Goal: Task Accomplishment & Management: Complete application form

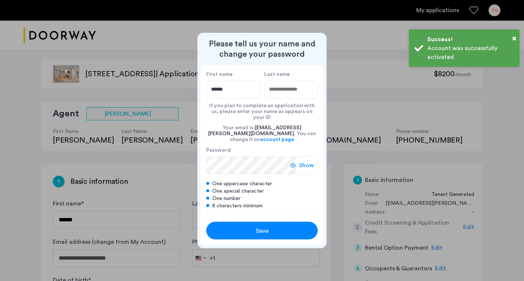
type input "******"
click at [286, 95] on input "Last name" at bounding box center [290, 90] width 53 height 18
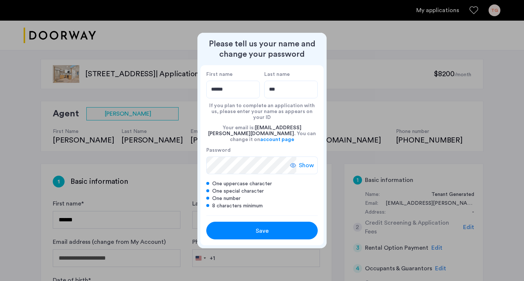
type input "**********"
click at [279, 228] on div "Save" at bounding box center [261, 231] width 71 height 9
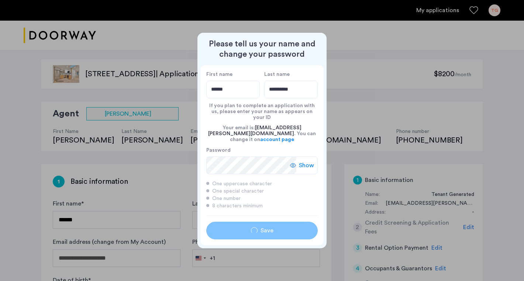
type input "******"
type input "**********"
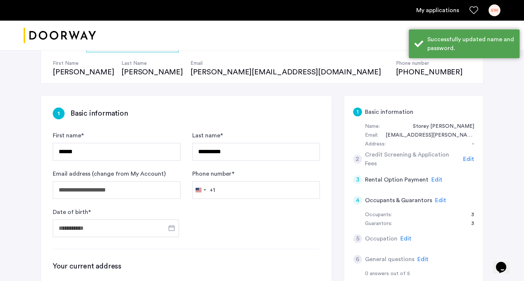
scroll to position [181, 0]
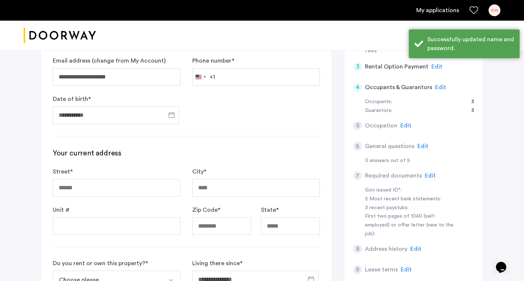
click at [230, 94] on form "**********" at bounding box center [186, 71] width 267 height 106
click at [231, 79] on input "Phone number *" at bounding box center [256, 77] width 128 height 18
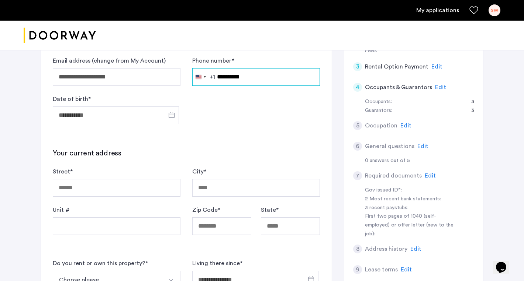
type input "**********"
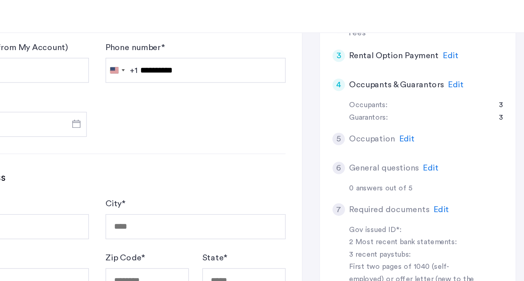
click at [474, 103] on div "1 Basic information Name: Storey wertheimer Email: storey@wertheimer.com Addres…" at bounding box center [413, 143] width 139 height 322
click at [438, 87] on span "Edit" at bounding box center [440, 87] width 11 height 6
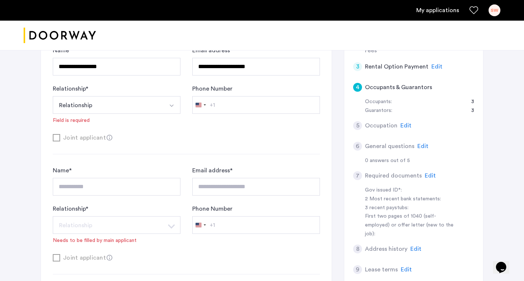
click at [404, 107] on div "Guarantors: 3" at bounding box center [419, 111] width 109 height 9
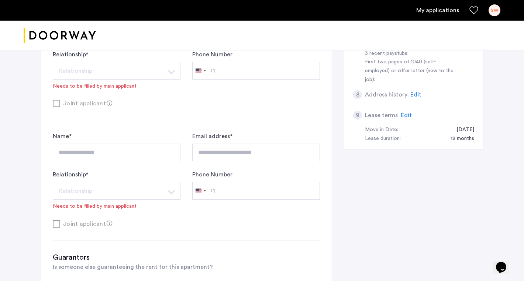
scroll to position [396, 0]
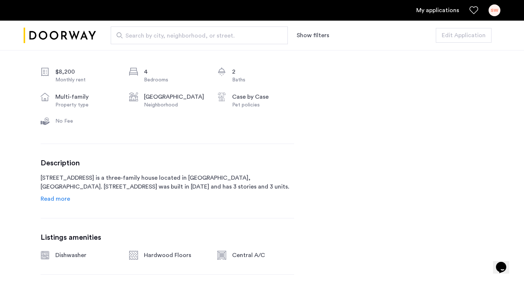
scroll to position [295, 0]
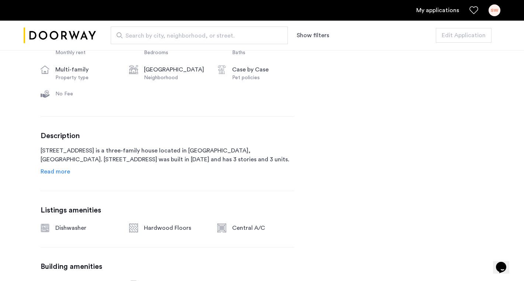
click at [55, 175] on span "Read more" at bounding box center [55, 172] width 29 height 6
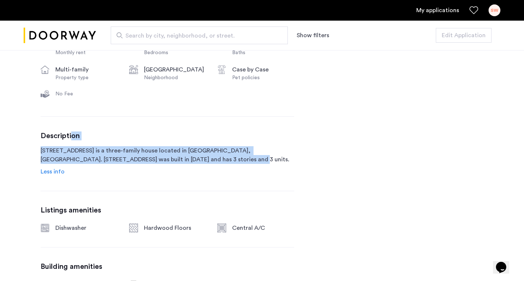
drag, startPoint x: 195, startPoint y: 179, endPoint x: 72, endPoint y: 136, distance: 130.6
click at [72, 136] on div "Description 604 Metropolitan Avenue is a three-family house located in Brooklyn…" at bounding box center [167, 154] width 253 height 45
click at [86, 141] on div "Description 604 Metropolitan Avenue is a three-family house located in Brooklyn…" at bounding box center [167, 154] width 253 height 45
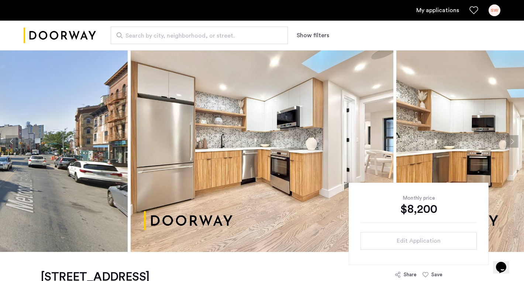
scroll to position [21, 0]
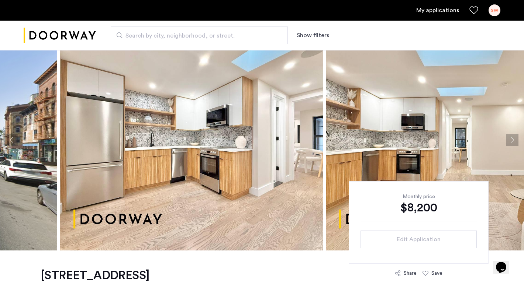
drag, startPoint x: 327, startPoint y: 165, endPoint x: 236, endPoint y: 163, distance: 90.7
click at [236, 163] on img at bounding box center [191, 139] width 263 height 221
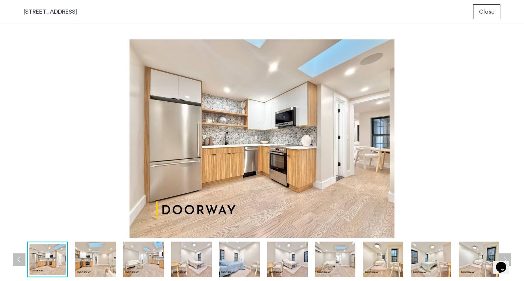
scroll to position [0, 0]
click at [231, 251] on img at bounding box center [239, 260] width 41 height 36
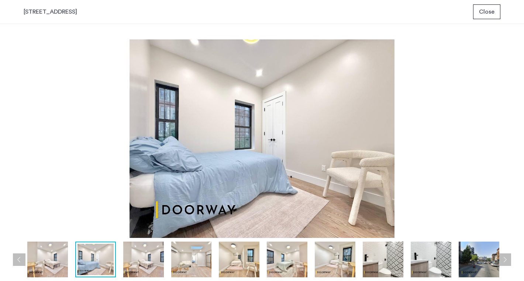
click at [285, 261] on img at bounding box center [287, 260] width 41 height 36
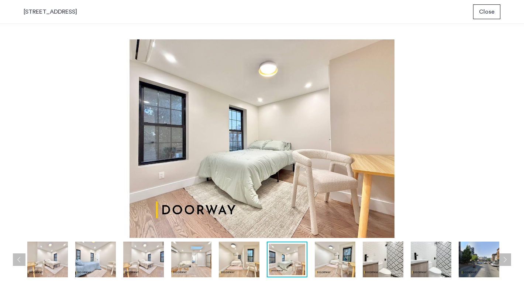
click at [333, 261] on img at bounding box center [335, 260] width 41 height 36
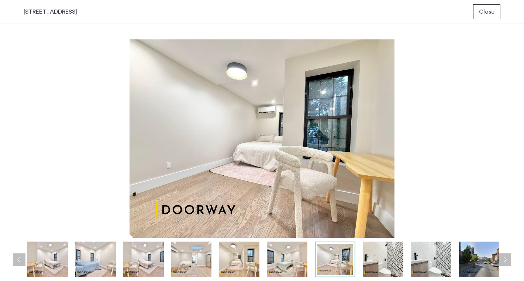
click at [362, 260] on div at bounding box center [192, 260] width 624 height 36
click at [393, 259] on img at bounding box center [382, 260] width 41 height 36
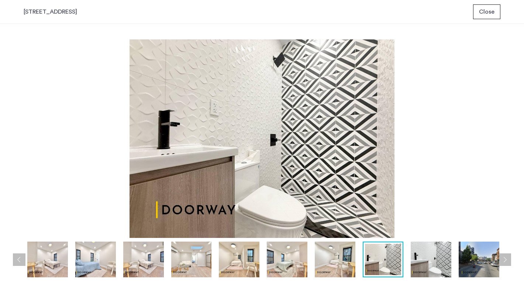
click at [441, 256] on img at bounding box center [430, 260] width 41 height 36
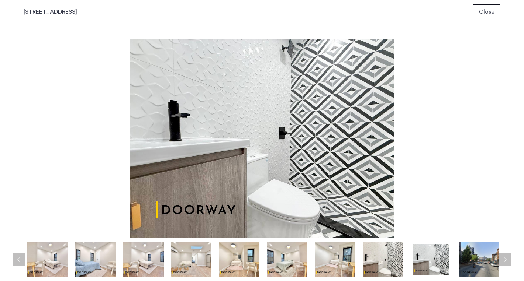
click at [470, 255] on img at bounding box center [478, 260] width 41 height 36
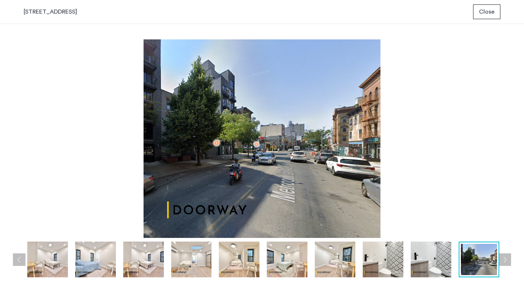
click at [507, 256] on button "Next apartment" at bounding box center [504, 260] width 13 height 13
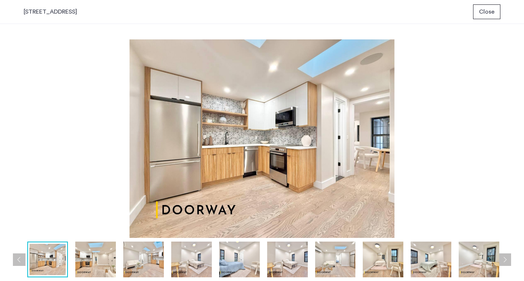
click at [508, 256] on button "Next apartment" at bounding box center [504, 260] width 13 height 13
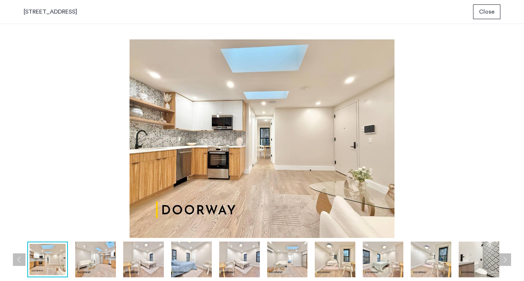
click at [438, 93] on img at bounding box center [262, 138] width 476 height 199
click at [482, 16] on button "Close" at bounding box center [486, 11] width 27 height 15
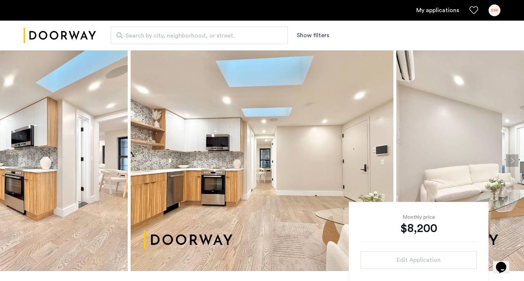
click at [437, 15] on ul "My applications SW" at bounding box center [262, 10] width 476 height 12
click at [434, 9] on link "My applications" at bounding box center [437, 10] width 43 height 9
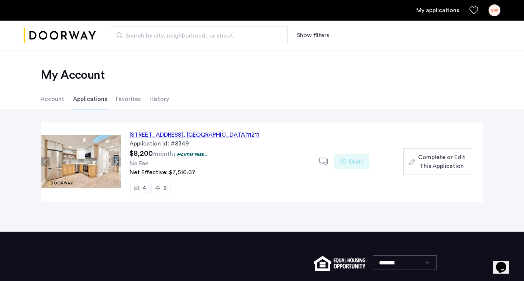
click at [421, 166] on span "Complete or Edit This Application" at bounding box center [441, 162] width 47 height 18
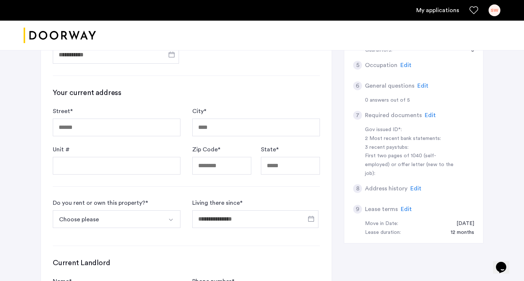
scroll to position [267, 0]
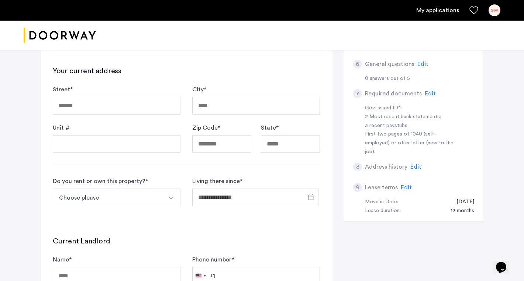
click at [497, 10] on div "SW" at bounding box center [494, 10] width 12 height 12
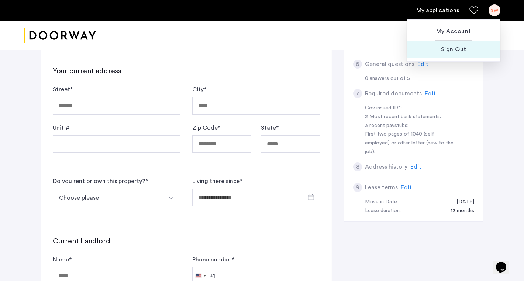
click at [462, 48] on span "Sign Out" at bounding box center [453, 49] width 81 height 9
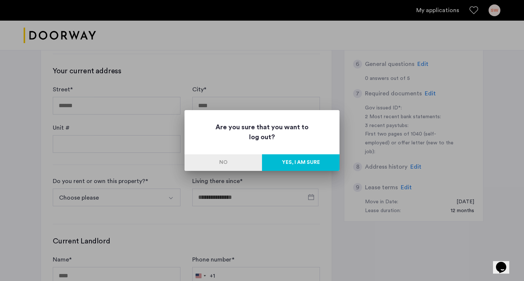
scroll to position [0, 0]
click at [312, 170] on button "Yes, I am sure" at bounding box center [300, 162] width 77 height 17
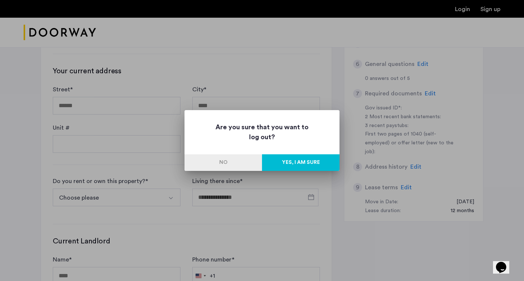
click at [307, 162] on button "Yes, I am sure" at bounding box center [300, 162] width 77 height 17
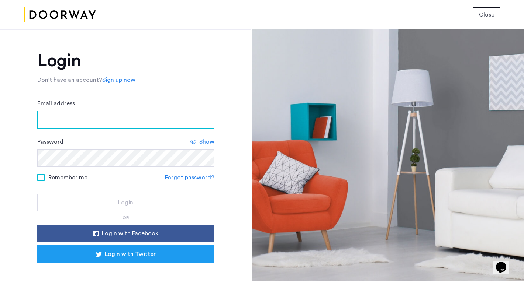
click at [131, 123] on input "Email address" at bounding box center [125, 120] width 177 height 18
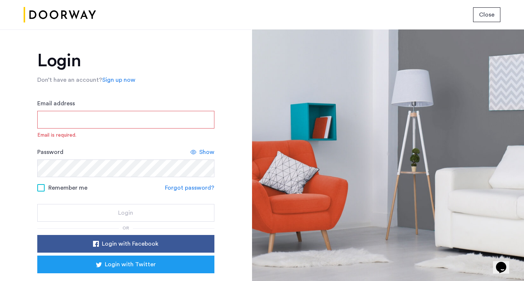
click at [109, 129] on div "Email address Email is required." at bounding box center [125, 119] width 177 height 40
click at [108, 124] on input "Email address" at bounding box center [125, 120] width 177 height 18
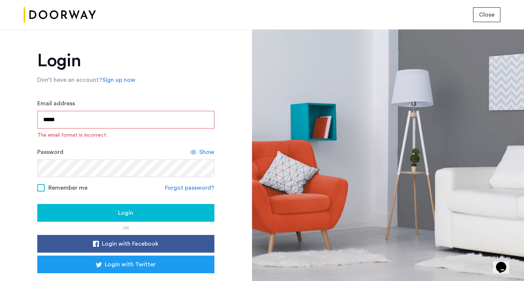
type input "**********"
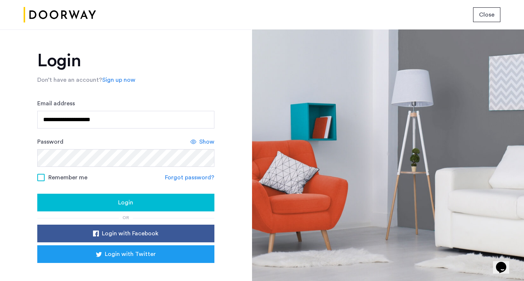
click at [116, 198] on div "Login" at bounding box center [125, 202] width 165 height 9
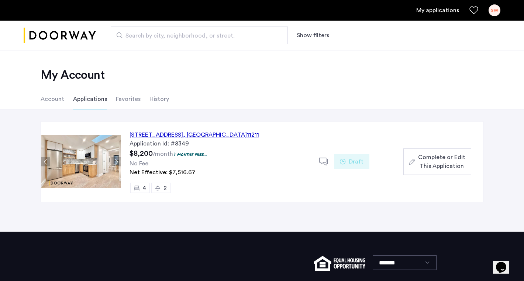
click at [155, 138] on div "[STREET_ADDRESS]" at bounding box center [193, 135] width 129 height 9
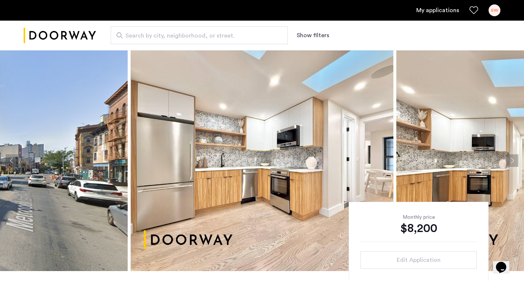
click at [491, 6] on div "SW" at bounding box center [494, 10] width 12 height 12
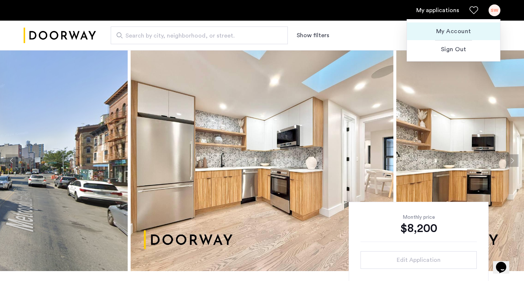
click at [451, 29] on span "My Account" at bounding box center [453, 31] width 81 height 9
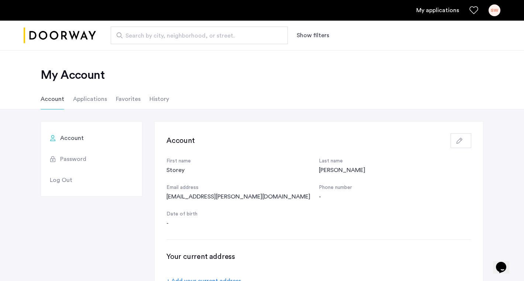
click at [87, 100] on li "Applications" at bounding box center [90, 99] width 34 height 21
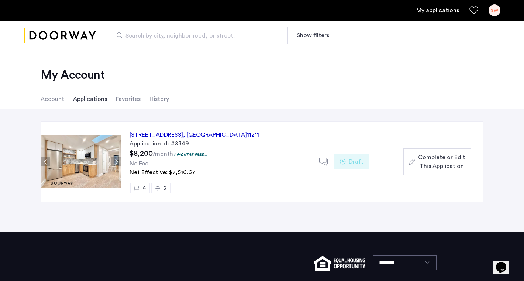
click at [435, 163] on span "Complete or Edit This Application" at bounding box center [441, 162] width 47 height 18
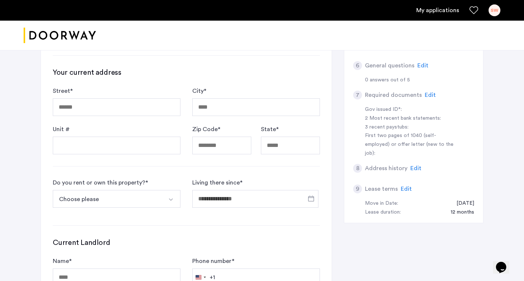
scroll to position [269, 0]
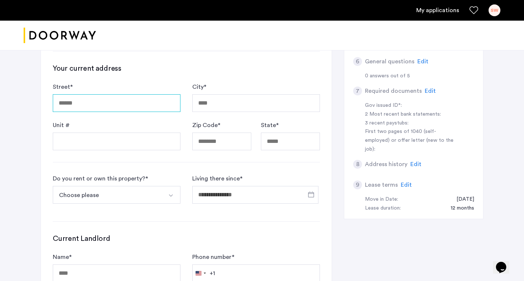
click at [149, 101] on input "Street *" at bounding box center [117, 103] width 128 height 18
type input "**********"
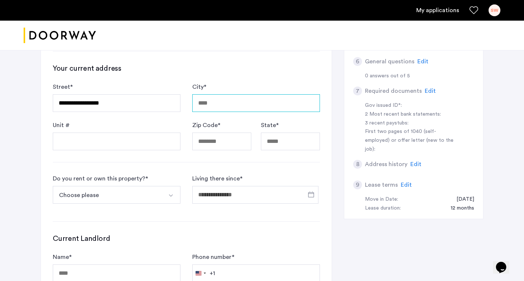
type input "**********"
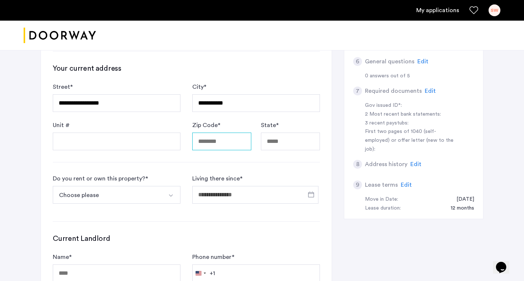
type input "*****"
type input "**"
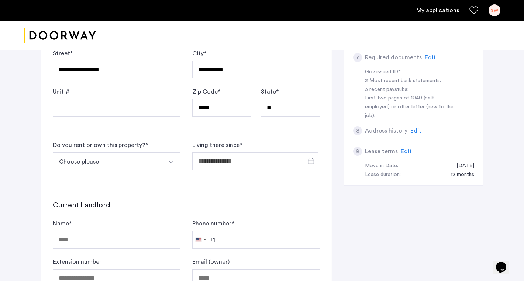
scroll to position [312, 0]
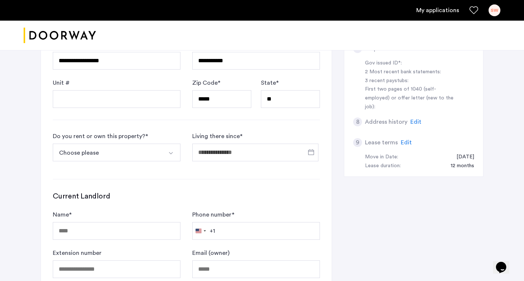
click at [164, 151] on button "Select option" at bounding box center [172, 153] width 18 height 18
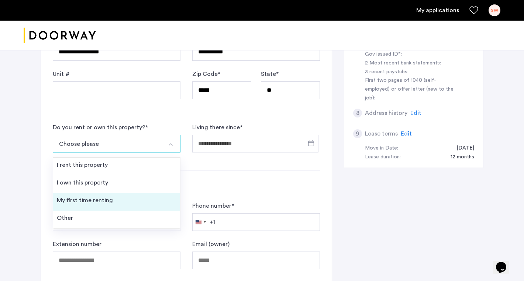
scroll to position [323, 0]
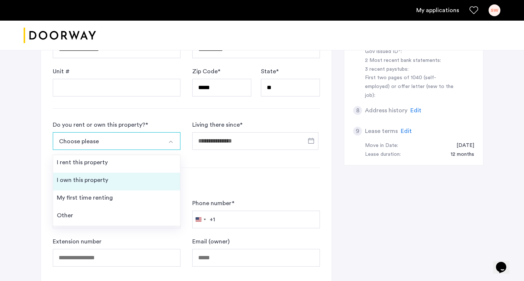
click at [148, 183] on li "I own this property" at bounding box center [116, 182] width 127 height 18
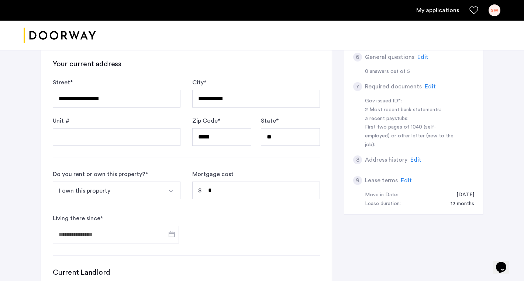
scroll to position [272, 0]
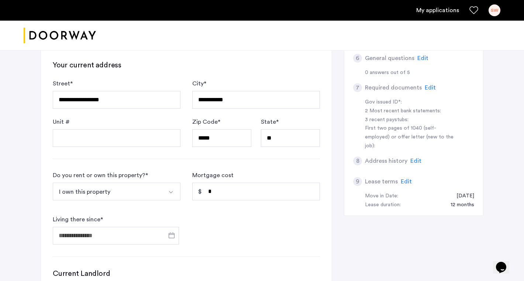
click at [155, 198] on button "I own this property" at bounding box center [108, 192] width 110 height 18
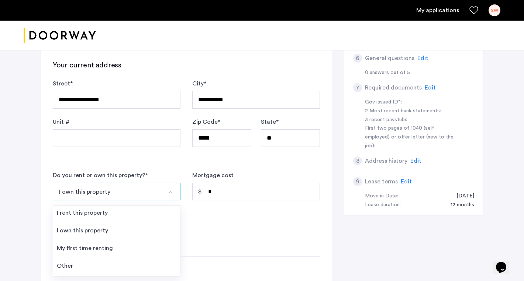
click at [154, 189] on button "I own this property" at bounding box center [108, 192] width 110 height 18
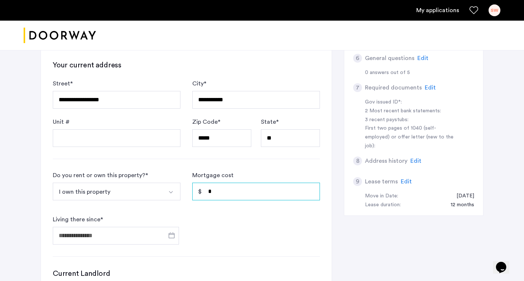
click at [220, 188] on input "*" at bounding box center [256, 192] width 128 height 18
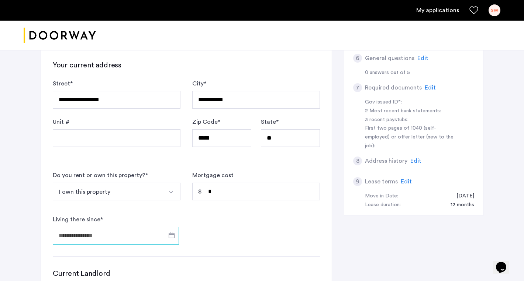
click at [144, 232] on input "Living there since *" at bounding box center [116, 236] width 126 height 18
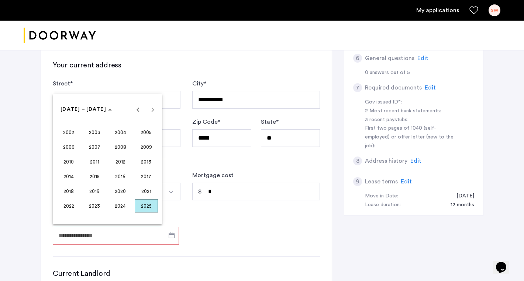
click at [197, 223] on div at bounding box center [262, 140] width 524 height 281
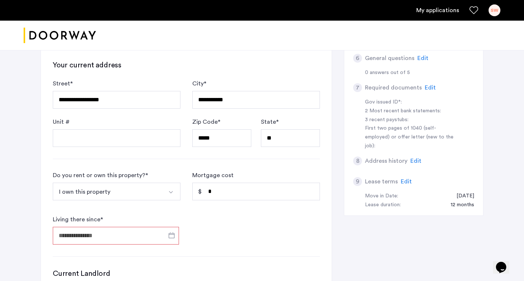
click at [156, 196] on button "I own this property" at bounding box center [108, 192] width 110 height 18
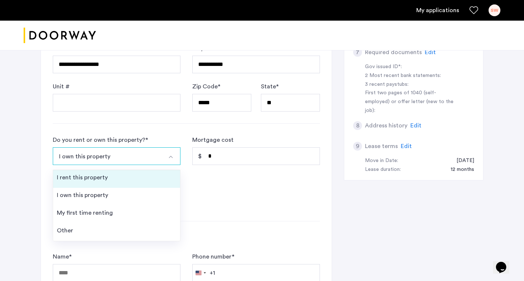
scroll to position [311, 0]
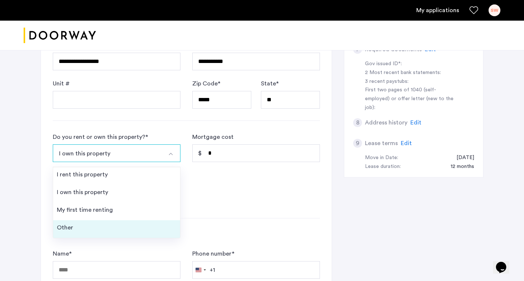
click at [143, 227] on li "Other" at bounding box center [116, 229] width 127 height 18
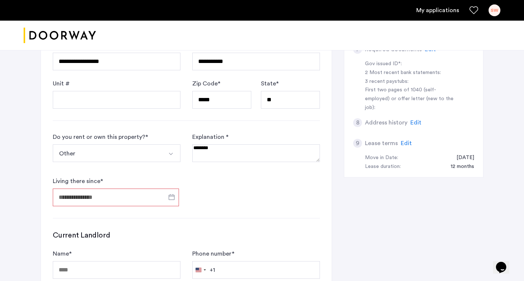
click at [228, 150] on textarea at bounding box center [256, 154] width 128 height 18
type textarea "*"
type textarea "**********"
click at [127, 156] on button "Other" at bounding box center [108, 154] width 110 height 18
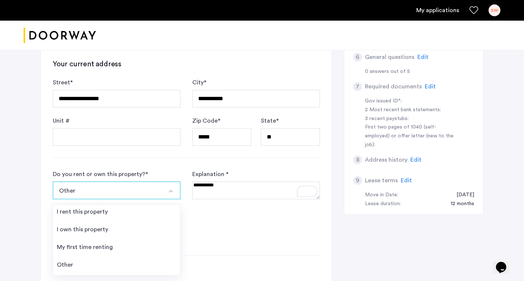
click at [237, 229] on form "Do you rent or own this property? * Other I rent this property I own this prope…" at bounding box center [186, 207] width 267 height 74
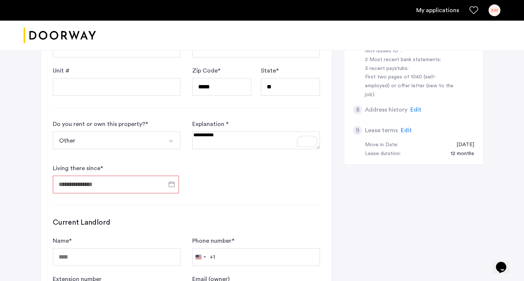
scroll to position [339, 0]
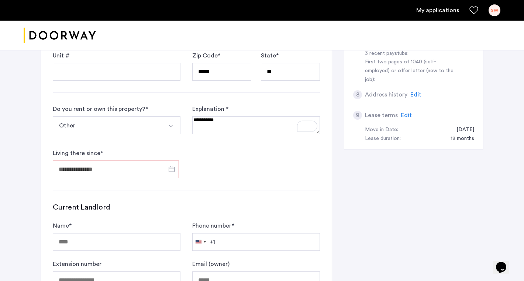
click at [147, 177] on input "Living there since *" at bounding box center [116, 170] width 126 height 18
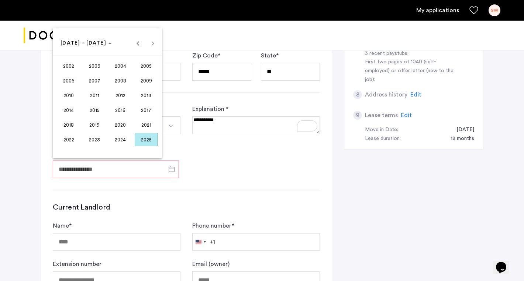
click at [75, 64] on span "2002" at bounding box center [68, 65] width 23 height 13
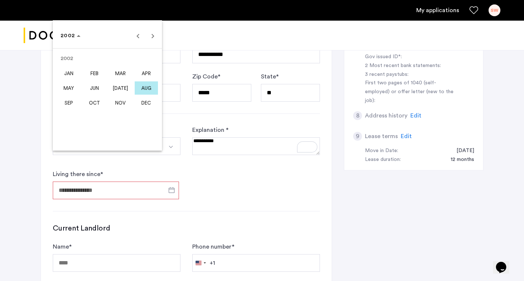
scroll to position [312, 0]
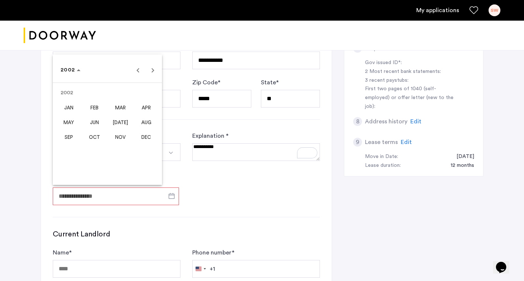
click at [102, 136] on span "OCT" at bounding box center [94, 137] width 23 height 13
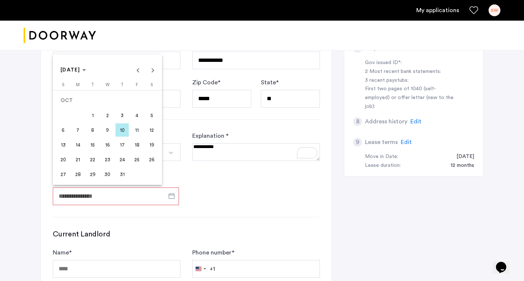
click at [137, 116] on span "4" at bounding box center [136, 115] width 13 height 13
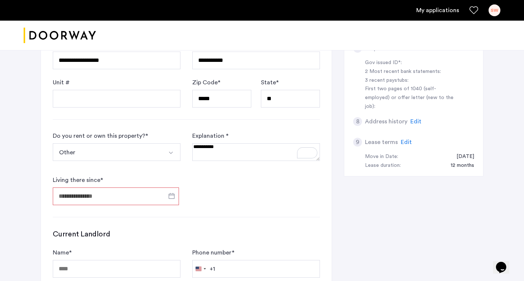
type input "**********"
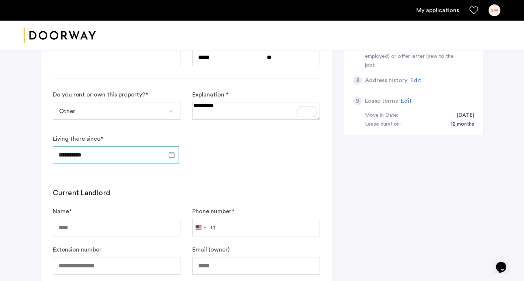
scroll to position [354, 0]
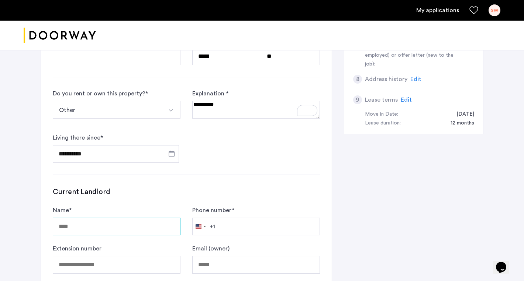
click at [143, 231] on input "Name *" at bounding box center [117, 227] width 128 height 18
type input "***"
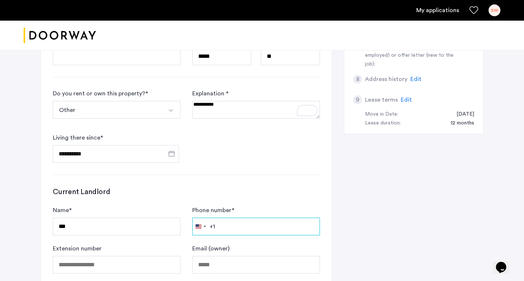
click at [227, 221] on input "Phone number *" at bounding box center [256, 227] width 128 height 18
click at [174, 160] on span "Open calendar" at bounding box center [172, 154] width 18 height 18
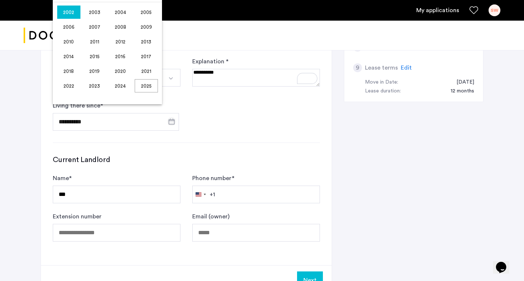
scroll to position [392, 0]
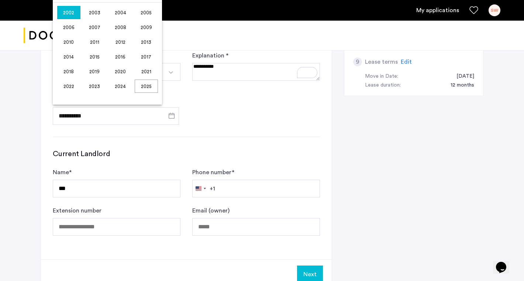
click at [230, 185] on div at bounding box center [262, 140] width 524 height 281
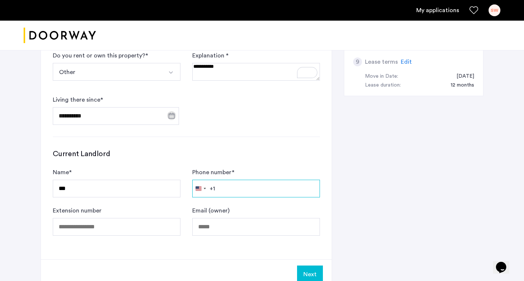
click at [227, 188] on input "Phone number *" at bounding box center [256, 189] width 128 height 18
click at [201, 185] on div "[GEOGRAPHIC_DATA] +1" at bounding box center [199, 188] width 15 height 17
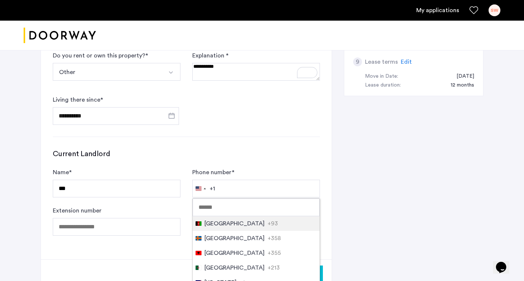
click at [131, 166] on div "Current Landlord Name * *** Phone number * [GEOGRAPHIC_DATA] +1 +1 244 results …" at bounding box center [186, 192] width 267 height 87
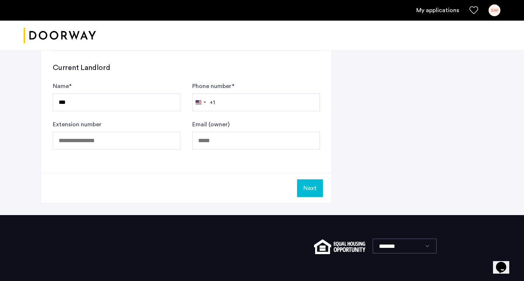
scroll to position [520, 0]
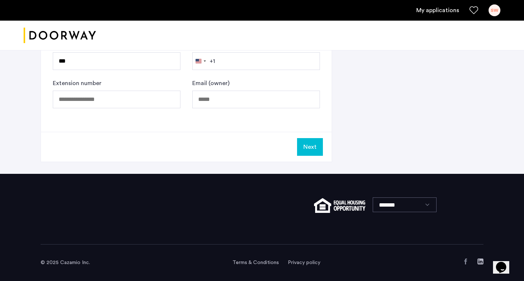
click at [305, 154] on button "Next" at bounding box center [310, 147] width 26 height 18
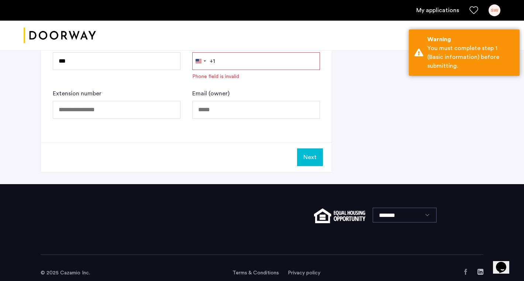
click at [247, 70] on input "Phone number *" at bounding box center [256, 61] width 128 height 18
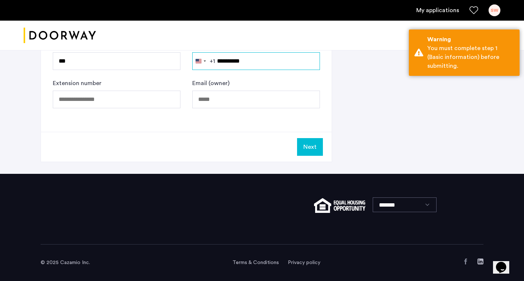
type input "**********"
click at [308, 142] on button "Next" at bounding box center [310, 147] width 26 height 18
click at [311, 147] on button "Next" at bounding box center [310, 147] width 26 height 18
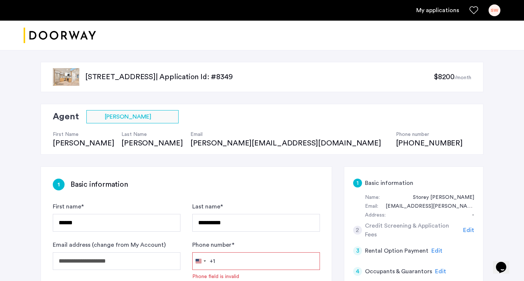
scroll to position [62, 0]
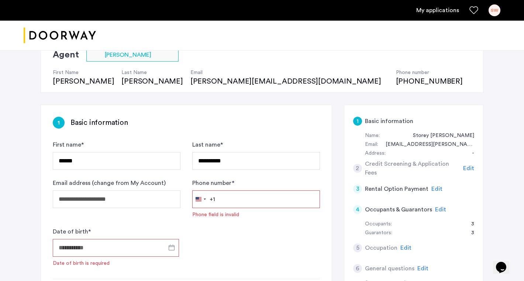
click at [257, 195] on input "Phone number *" at bounding box center [256, 200] width 128 height 18
type input "**********"
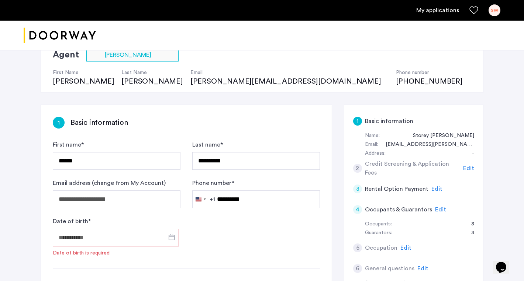
click at [153, 223] on div "Date of birth * Date of birth is required" at bounding box center [117, 237] width 128 height 40
click at [143, 237] on input "Date of birth *" at bounding box center [116, 238] width 126 height 18
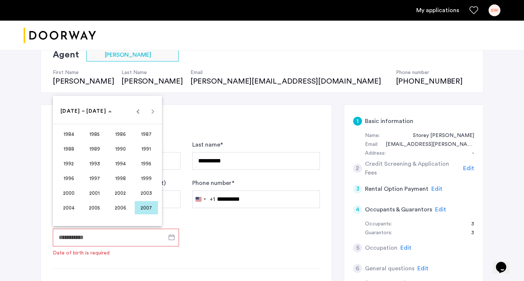
click at [126, 192] on span "2002" at bounding box center [120, 193] width 23 height 13
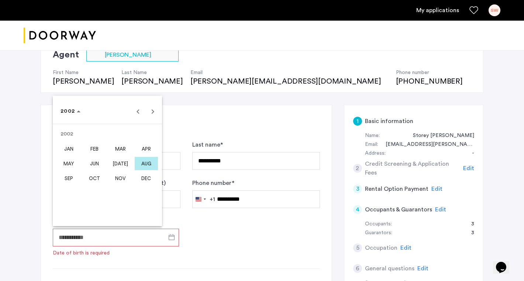
click at [97, 174] on span "OCT" at bounding box center [94, 178] width 23 height 13
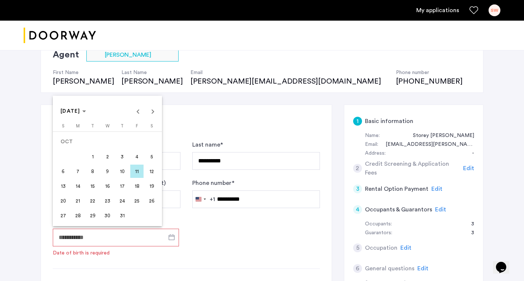
click at [136, 159] on span "4" at bounding box center [136, 156] width 13 height 13
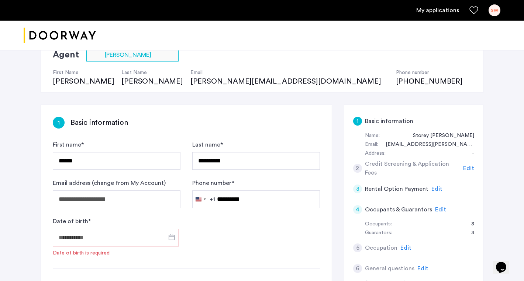
type input "**********"
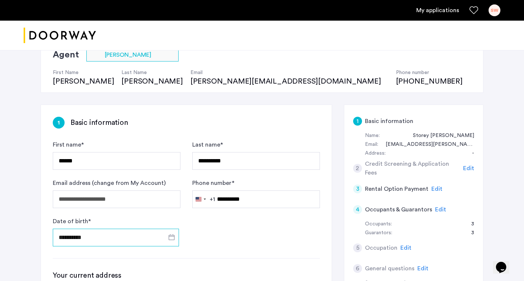
scroll to position [520, 0]
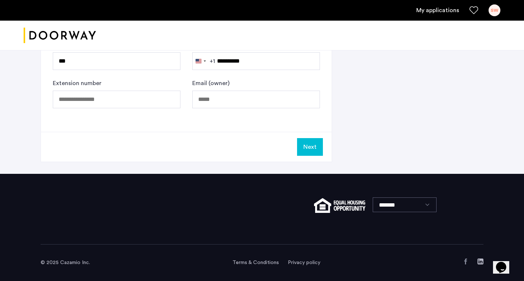
click at [304, 149] on button "Next" at bounding box center [310, 147] width 26 height 18
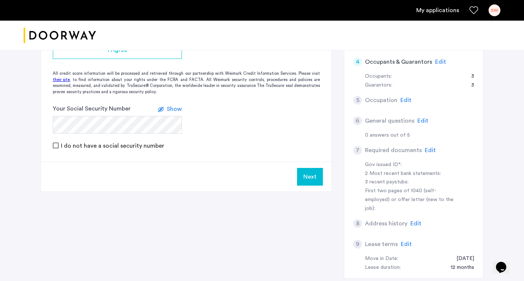
scroll to position [216, 0]
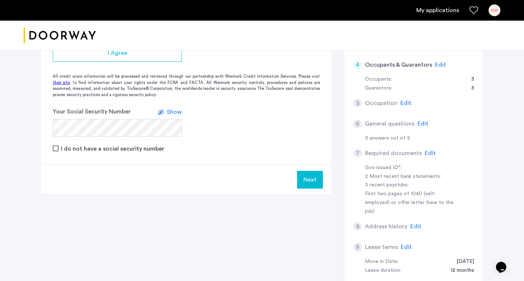
click at [437, 66] on span "Edit" at bounding box center [440, 65] width 11 height 6
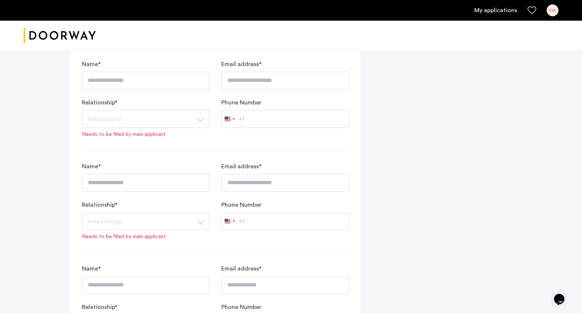
scroll to position [560, 0]
